Goal: Obtain resource: Download file/media

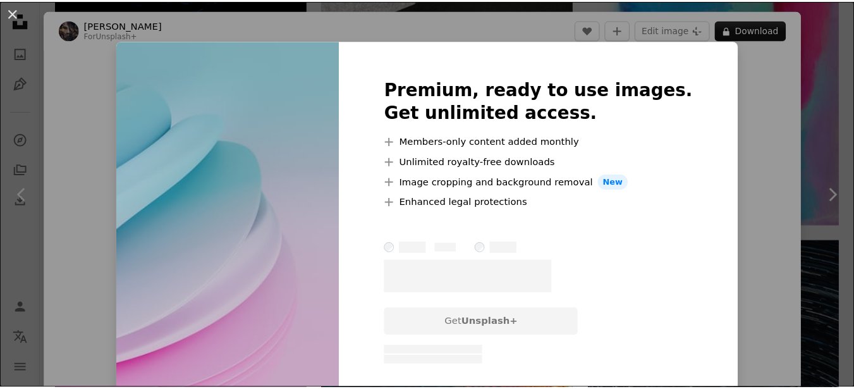
scroll to position [189, 0]
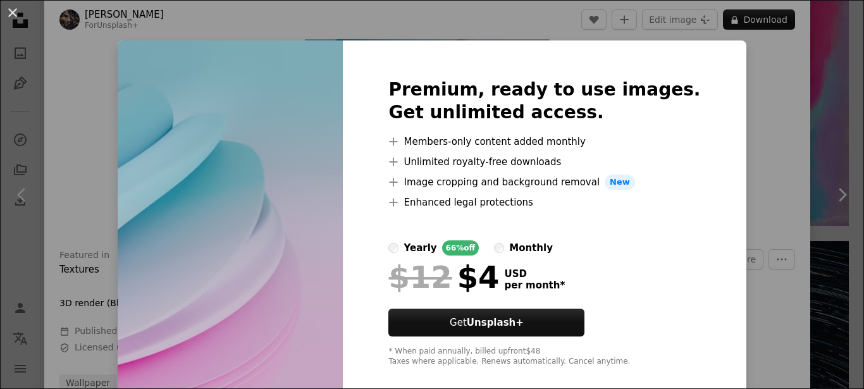
click at [753, 92] on div "An X shape Premium, ready to use images. Get unlimited access. A plus sign Memb…" at bounding box center [432, 194] width 864 height 389
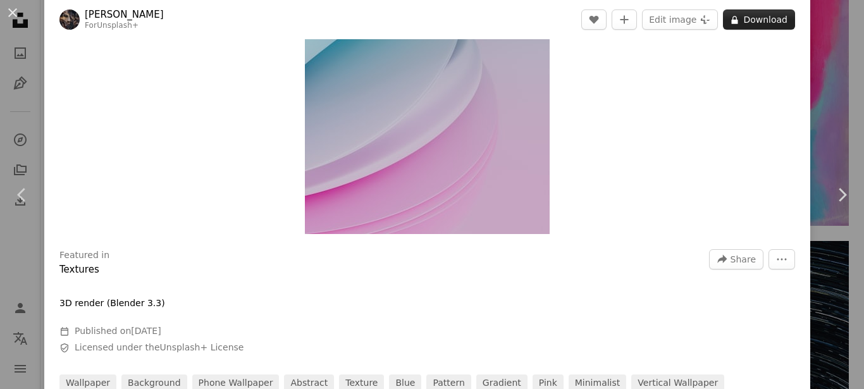
click at [744, 25] on button "A lock Download" at bounding box center [759, 19] width 72 height 20
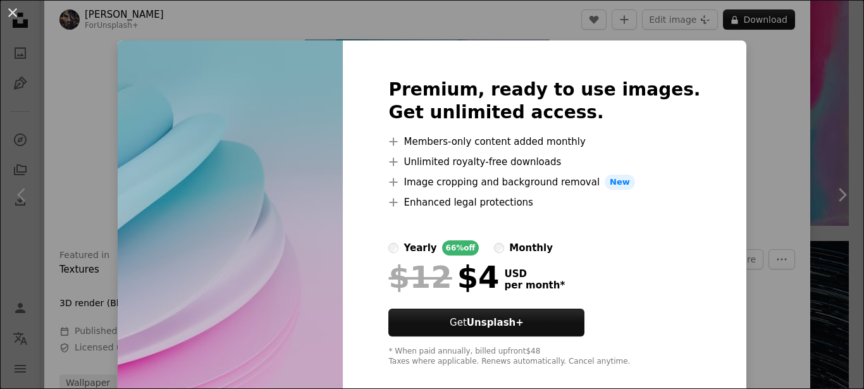
click at [760, 83] on div "An X shape Premium, ready to use images. Get unlimited access. A plus sign Memb…" at bounding box center [432, 194] width 864 height 389
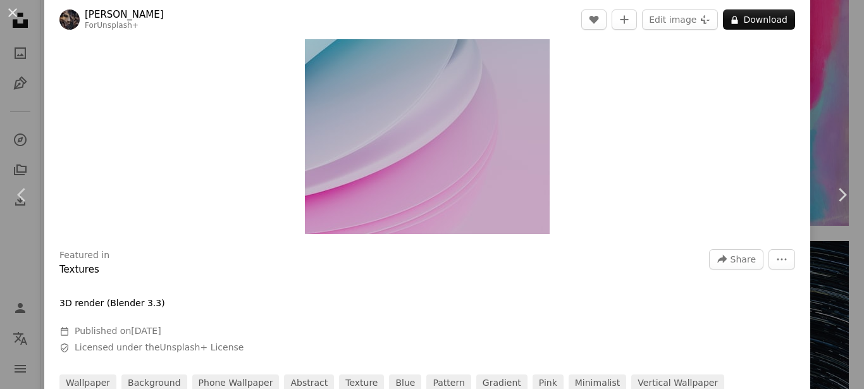
click at [832, 95] on div "An X shape Chevron left Chevron right [PERSON_NAME] For Unsplash+ A heart A plu…" at bounding box center [432, 194] width 864 height 389
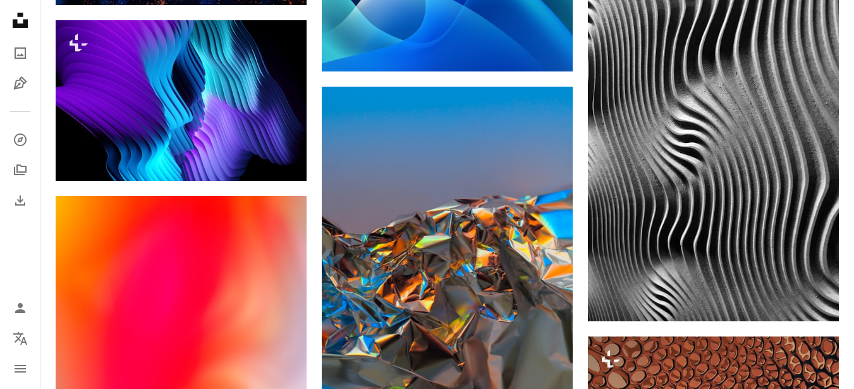
scroll to position [5830, 0]
